Goal: Task Accomplishment & Management: Complete application form

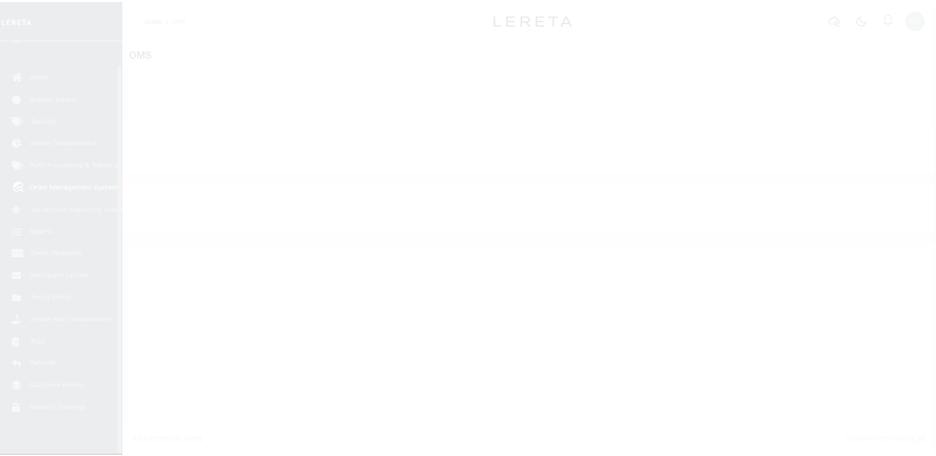
scroll to position [25, 0]
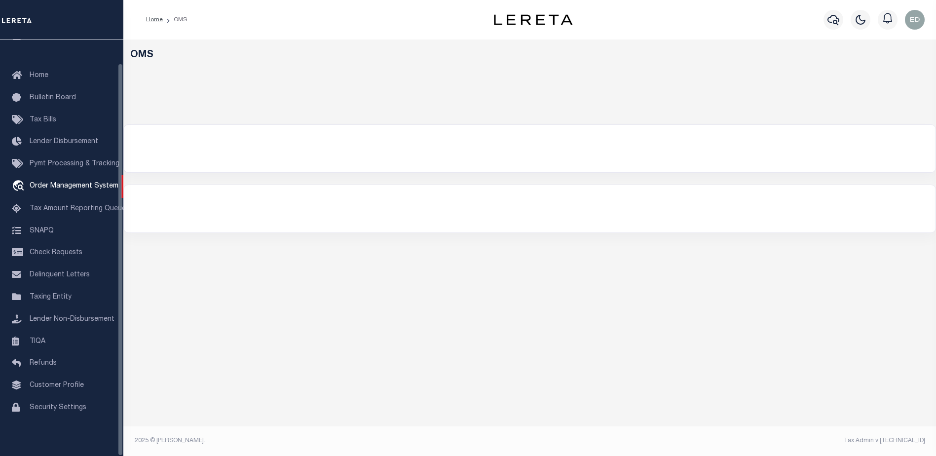
select select "200"
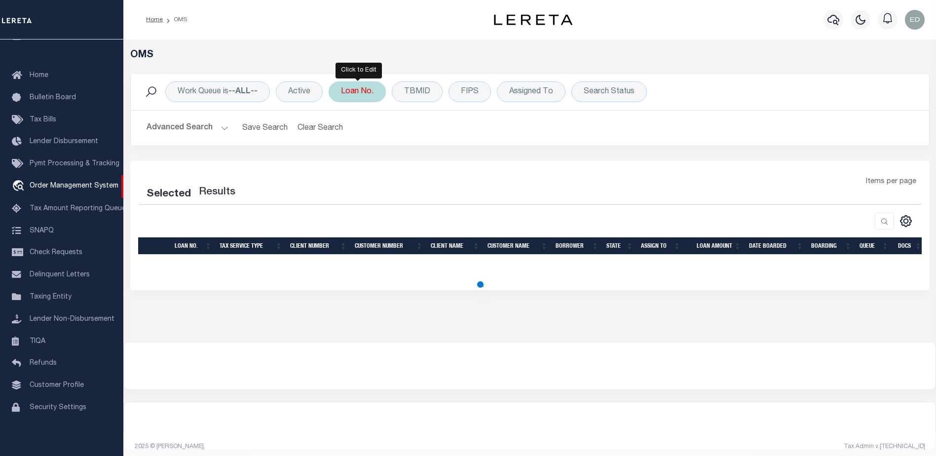
click at [366, 97] on div "Loan No." at bounding box center [357, 91] width 57 height 21
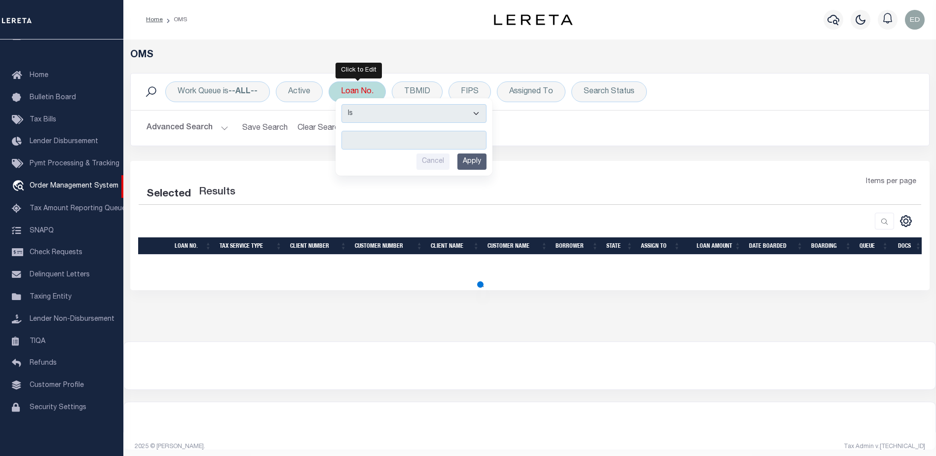
type input "2000026431"
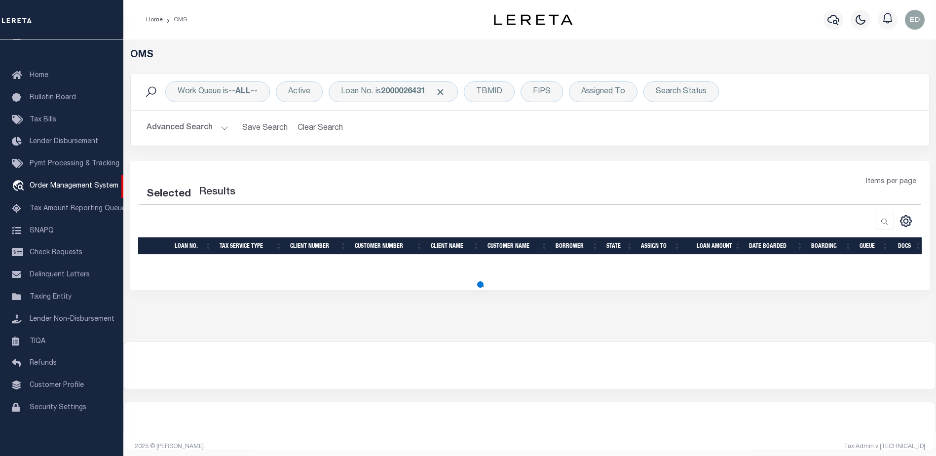
select select "200"
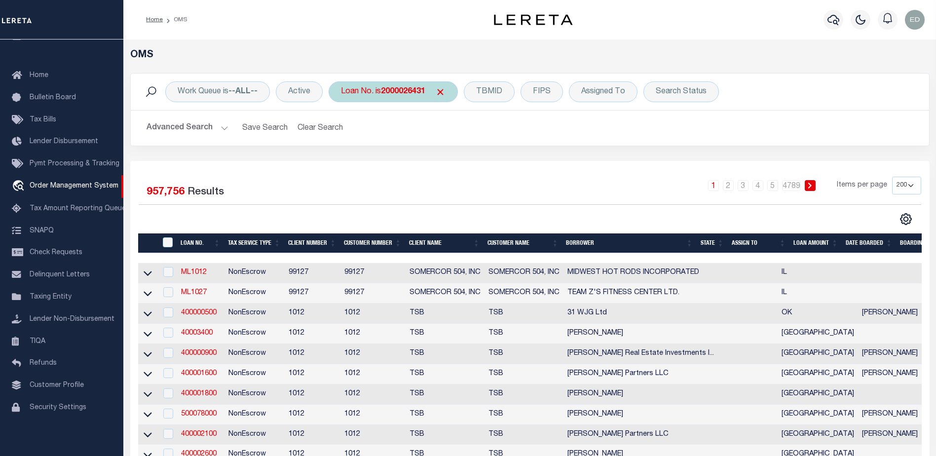
click at [415, 90] on b "2000026431" at bounding box center [403, 92] width 44 height 8
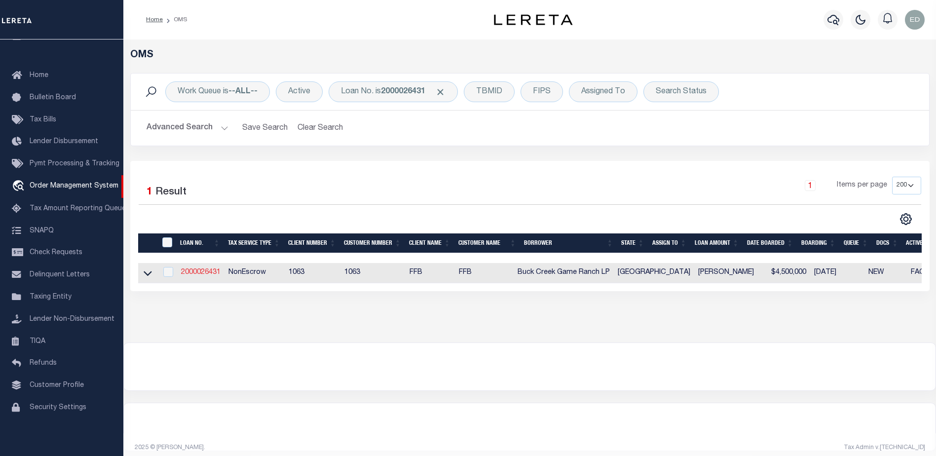
click at [203, 275] on link "2000026431" at bounding box center [200, 272] width 39 height 7
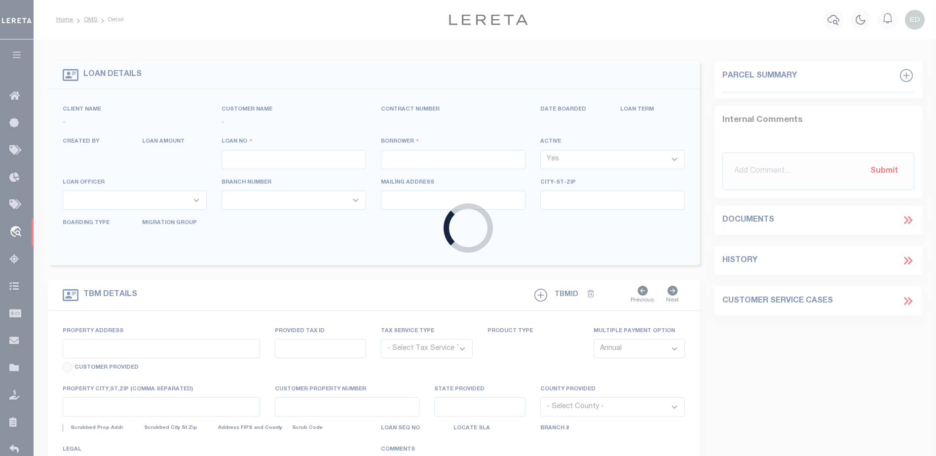
type input "2000026431"
type input "Buck Creek Game Ranch LP"
select select
select select "400"
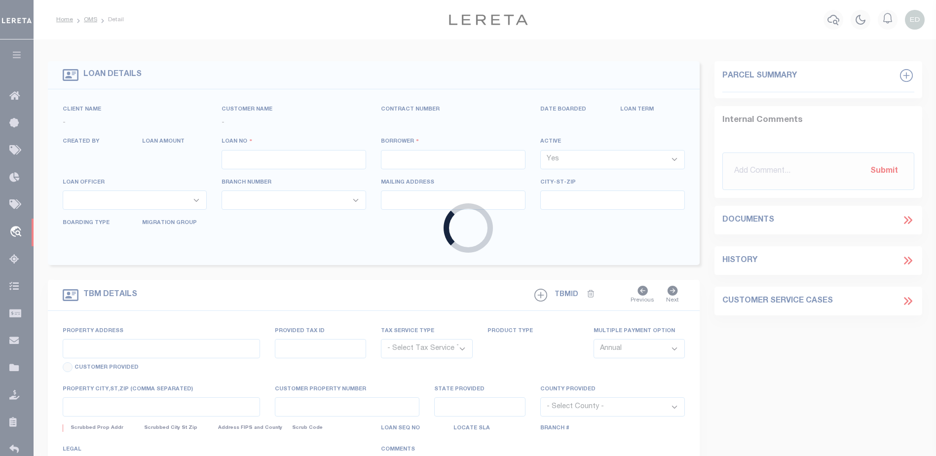
select select "NonEscrow"
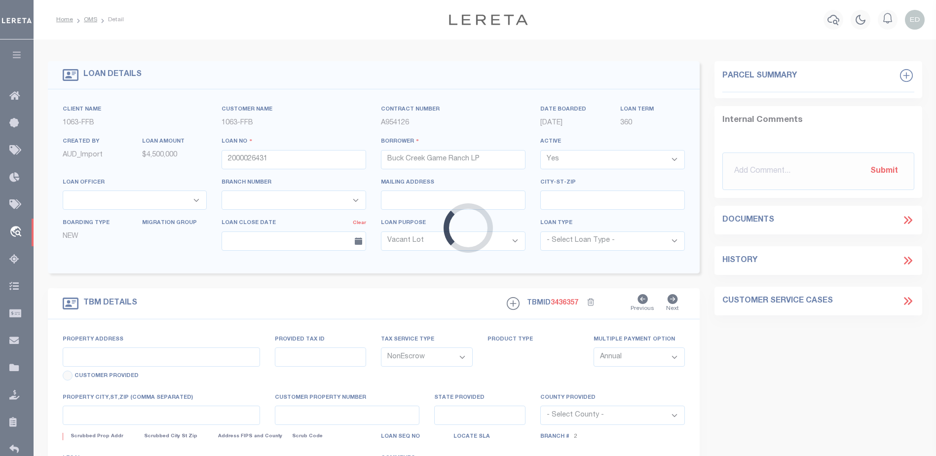
select select "773"
select select "490"
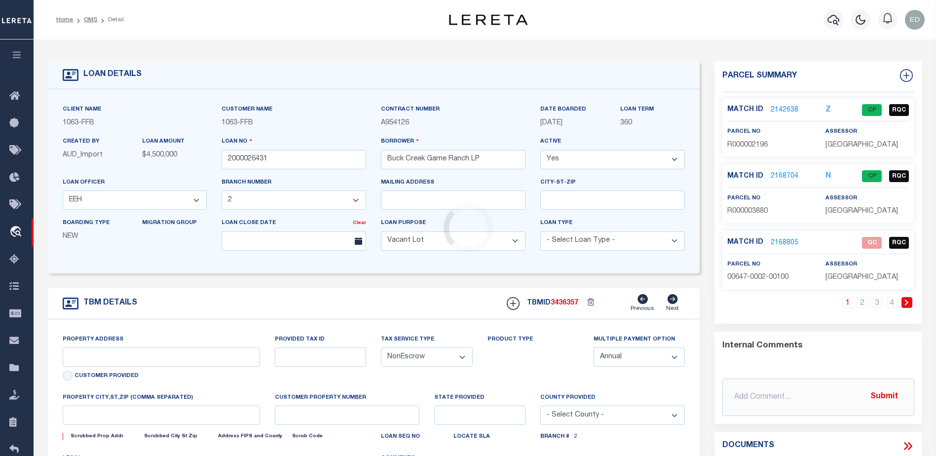
type input "1661 PR 1973"
select select
type input "Lawn [GEOGRAPHIC_DATA] 79530"
type input "[GEOGRAPHIC_DATA]"
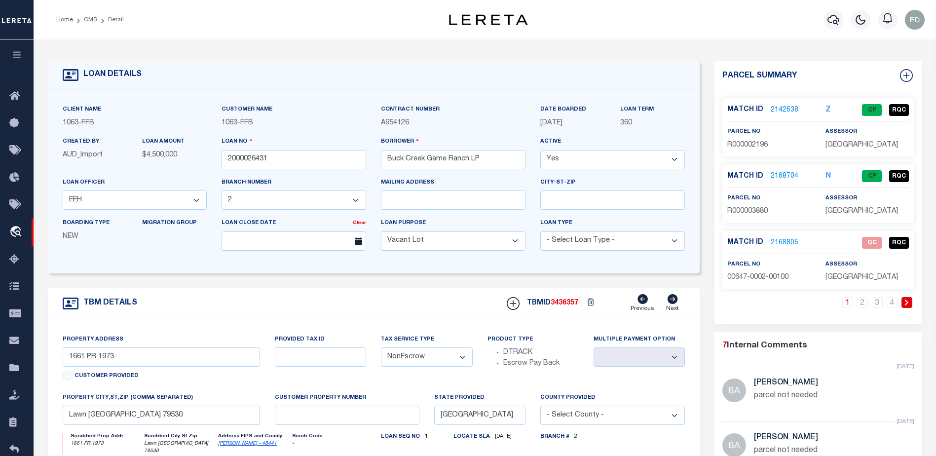
click at [784, 109] on link "2142638" at bounding box center [785, 110] width 28 height 10
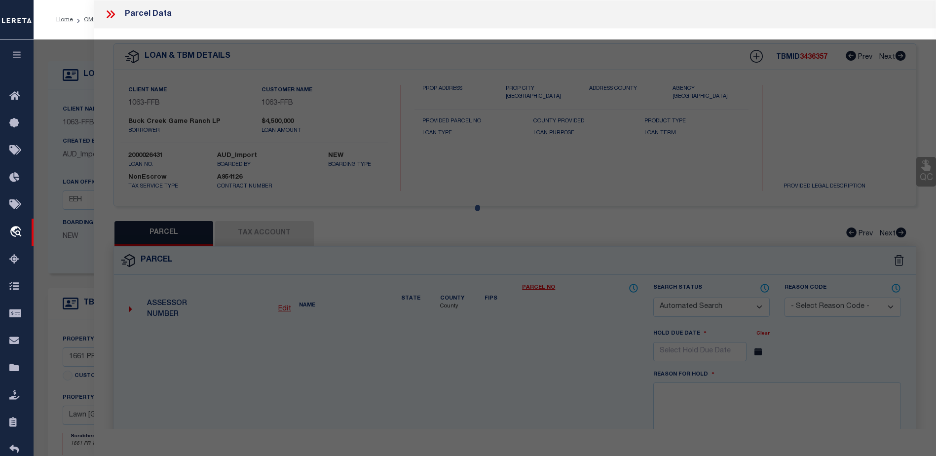
checkbox input "false"
select select "CP"
type input "BUCK CREEK GAME RANCH LP"
type input "00267.0003.00300"
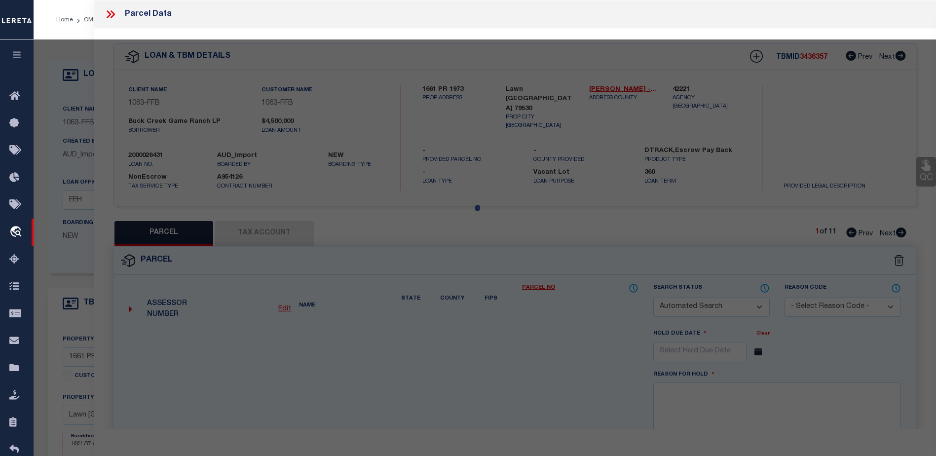
select select "AGW"
select select "LEG"
type input "1770 FM"
type textarea "Acres: 6.400, H T & B RR, [GEOGRAPHIC_DATA]: 267, SU: 3"
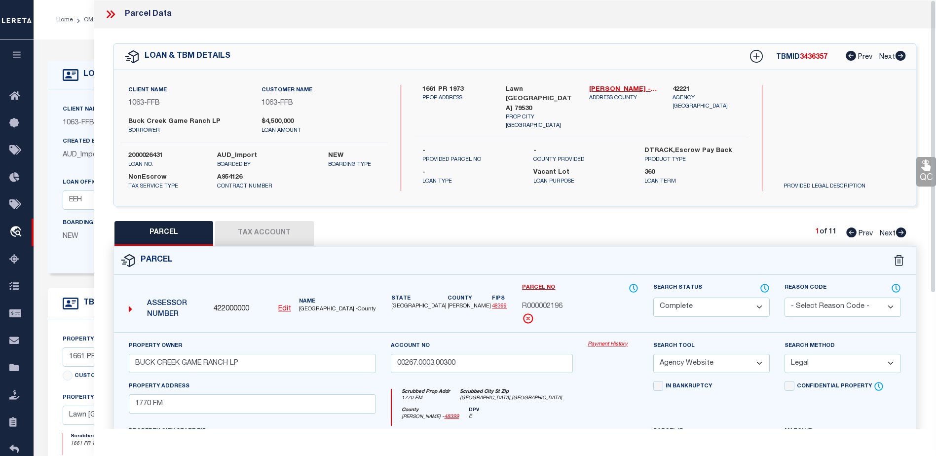
click at [115, 14] on icon at bounding box center [110, 14] width 13 height 13
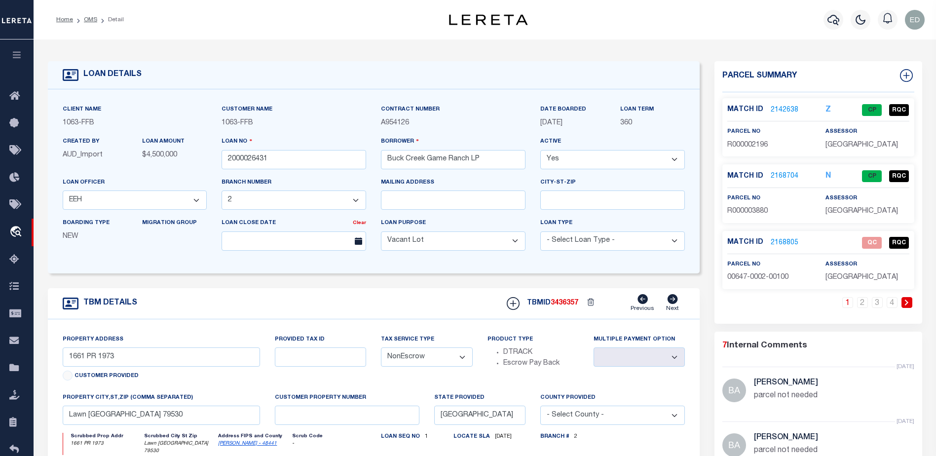
click at [777, 246] on link "2168805" at bounding box center [785, 243] width 28 height 10
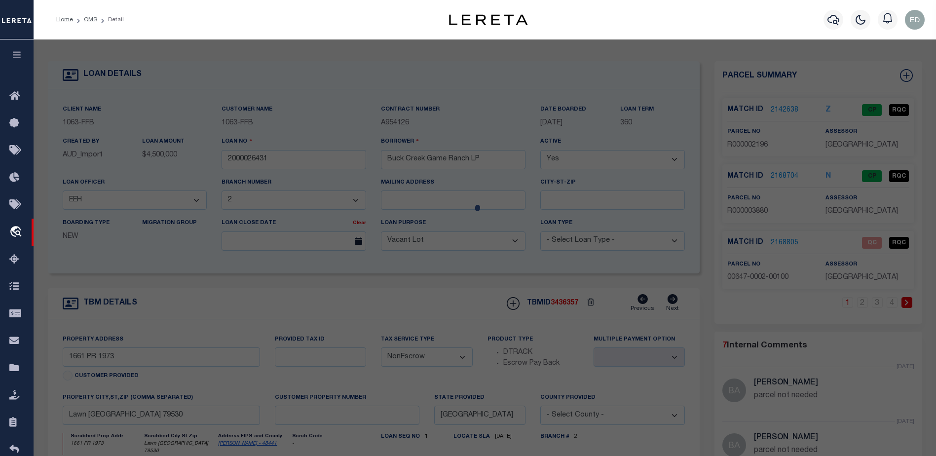
select select "AS"
select select
checkbox input "false"
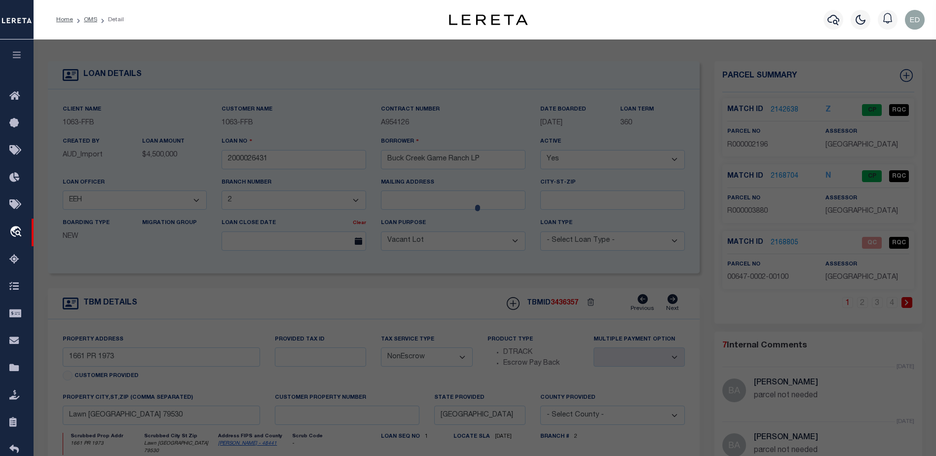
select select "QC"
type input "[PERSON_NAME] ASSETS LTD A TX PARTNE"
type input "00647.0002.00100"
type textarea "E [PERSON_NAME][GEOGRAPHIC_DATA]: 647, SU: 2"
type textarea "duplicate payee"
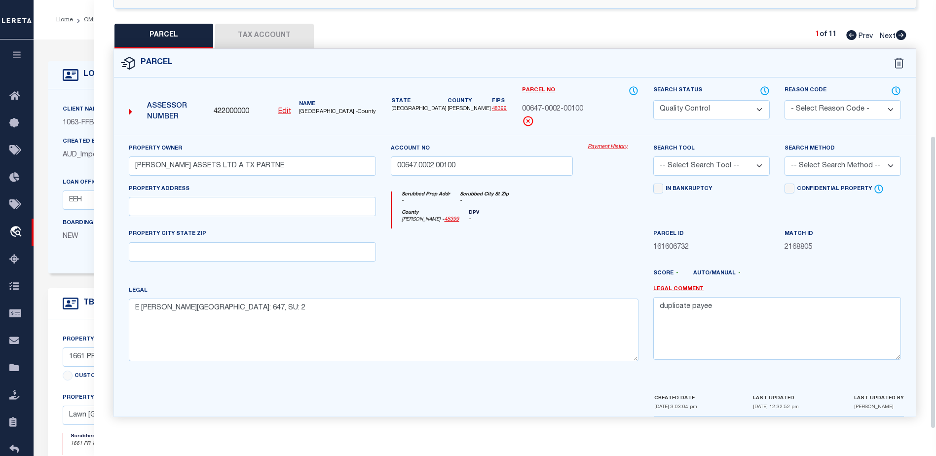
scroll to position [198, 0]
click at [733, 314] on textarea "duplicate payee" at bounding box center [778, 328] width 248 height 62
click at [696, 104] on select "Automated Search Bad Parcel Complete Duplicate Parcel High Dollar Reporting In …" at bounding box center [712, 109] width 116 height 19
click at [654, 100] on select "Automated Search Bad Parcel Complete Duplicate Parcel High Dollar Reporting In …" at bounding box center [712, 109] width 116 height 19
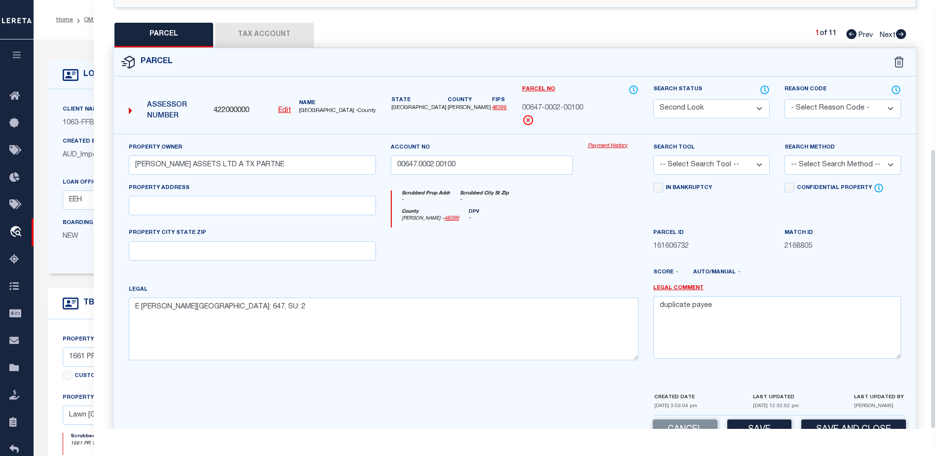
scroll to position [228, 0]
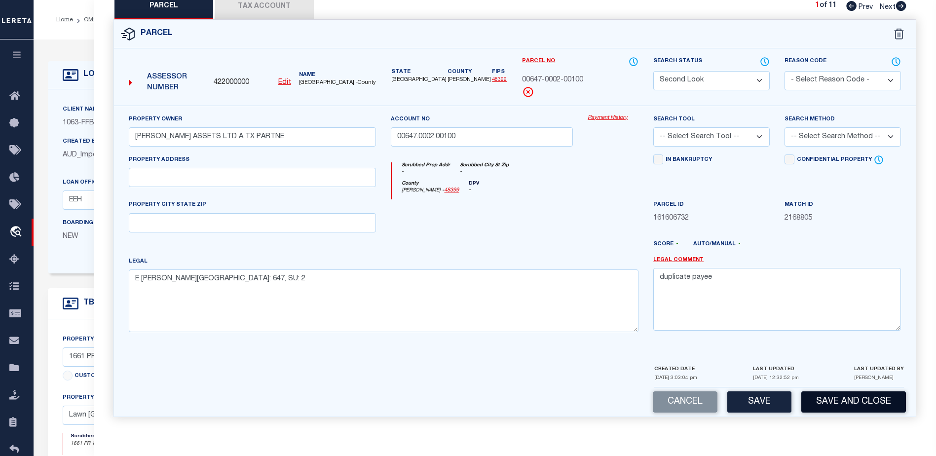
click at [834, 404] on button "Save and Close" at bounding box center [854, 401] width 105 height 21
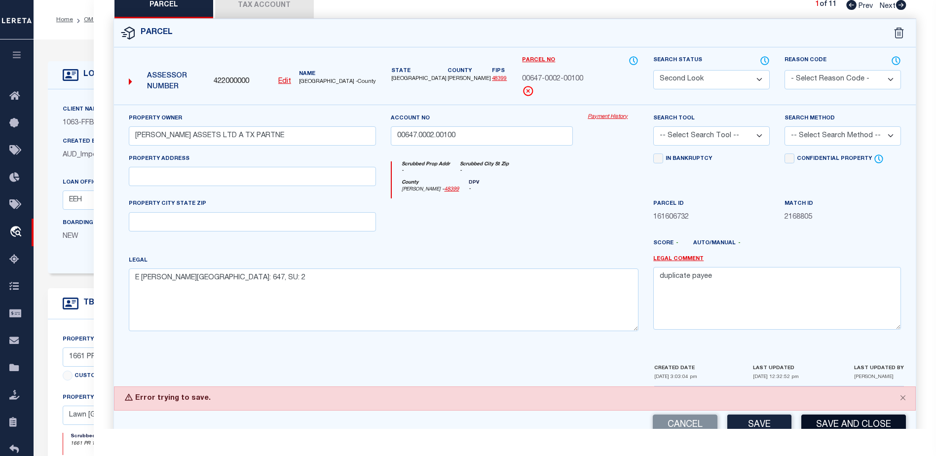
click at [816, 419] on button "Save and Close" at bounding box center [854, 425] width 105 height 21
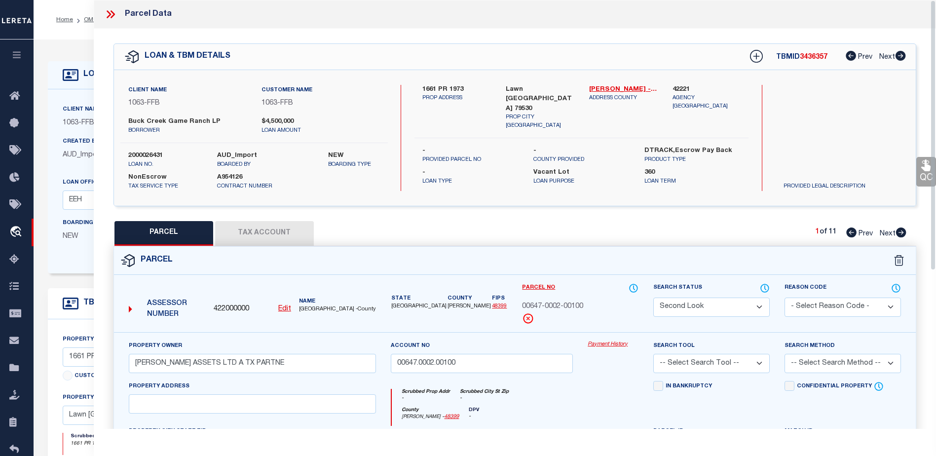
click at [112, 18] on icon at bounding box center [110, 14] width 13 height 13
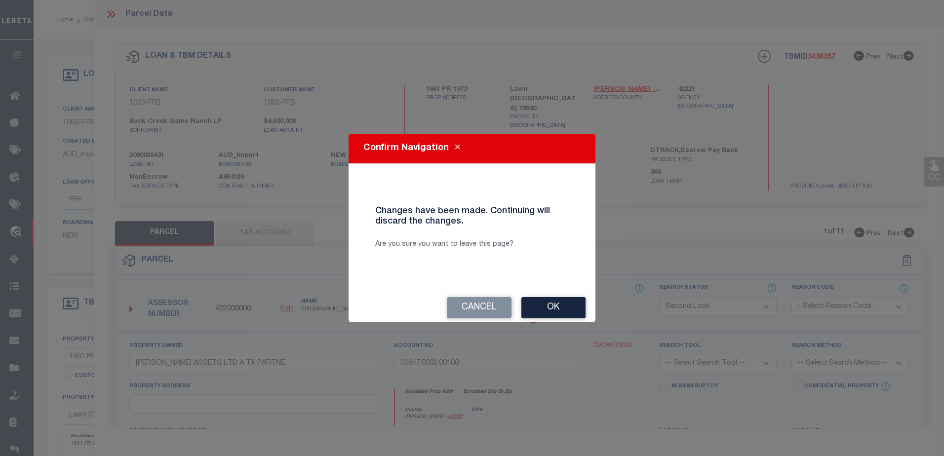
click at [556, 308] on button "Ok" at bounding box center [553, 307] width 64 height 21
select select "QC"
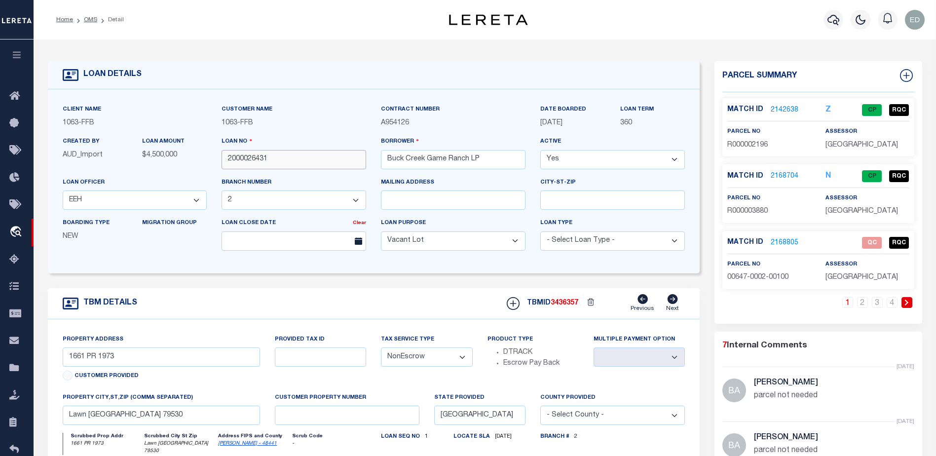
click at [260, 163] on input "2000026431" at bounding box center [294, 159] width 145 height 19
click at [258, 160] on input "2000026431" at bounding box center [294, 159] width 145 height 19
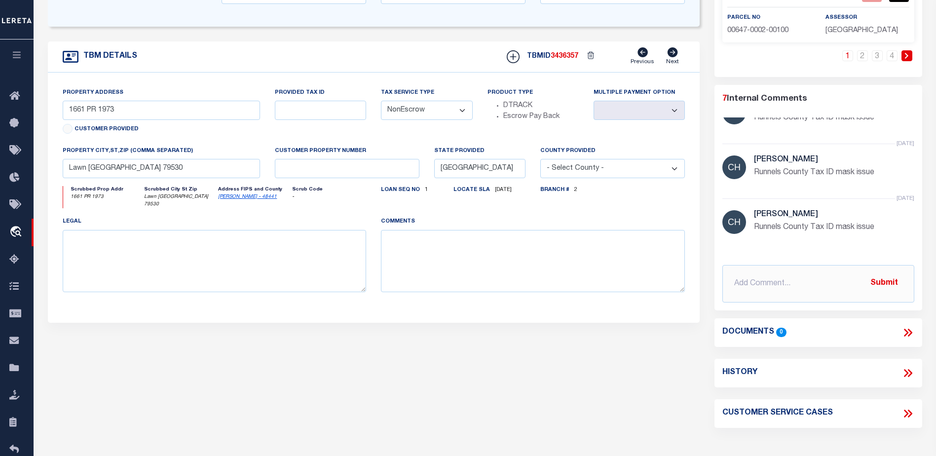
scroll to position [197, 0]
